Goal: Navigation & Orientation: Go to known website

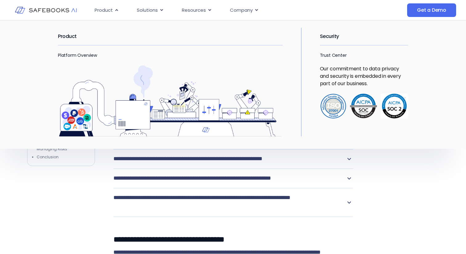
scroll to position [1522, 0]
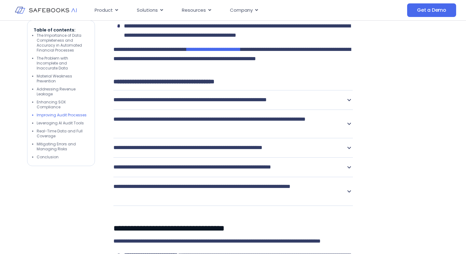
click at [64, 7] on img at bounding box center [46, 10] width 62 height 18
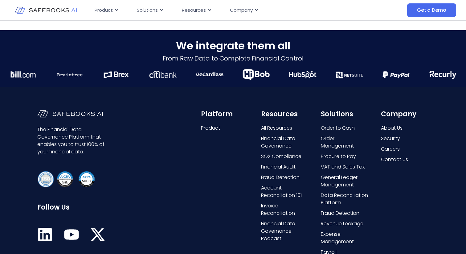
scroll to position [1598, 0]
